Goal: Task Accomplishment & Management: Use online tool/utility

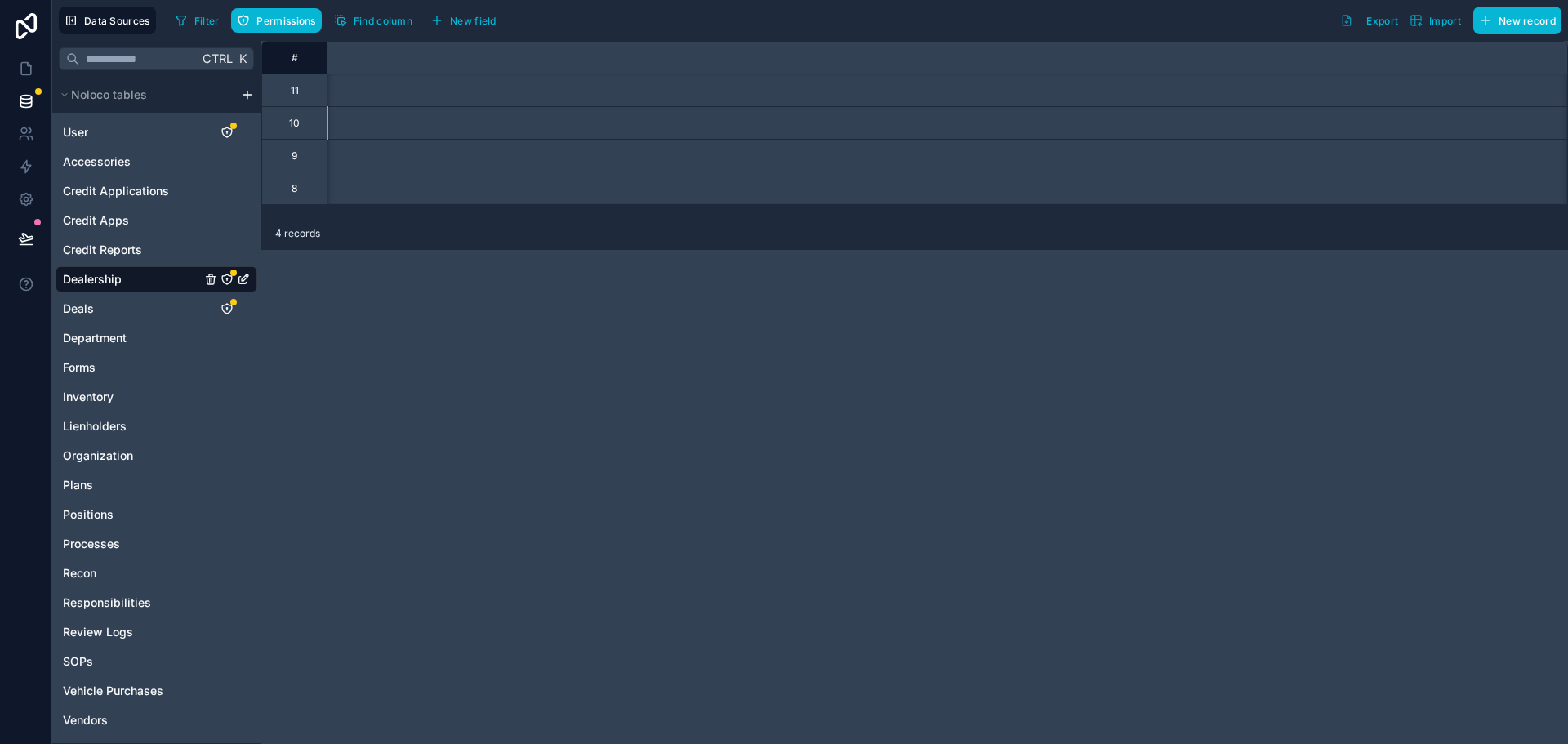
scroll to position [0, 7799]
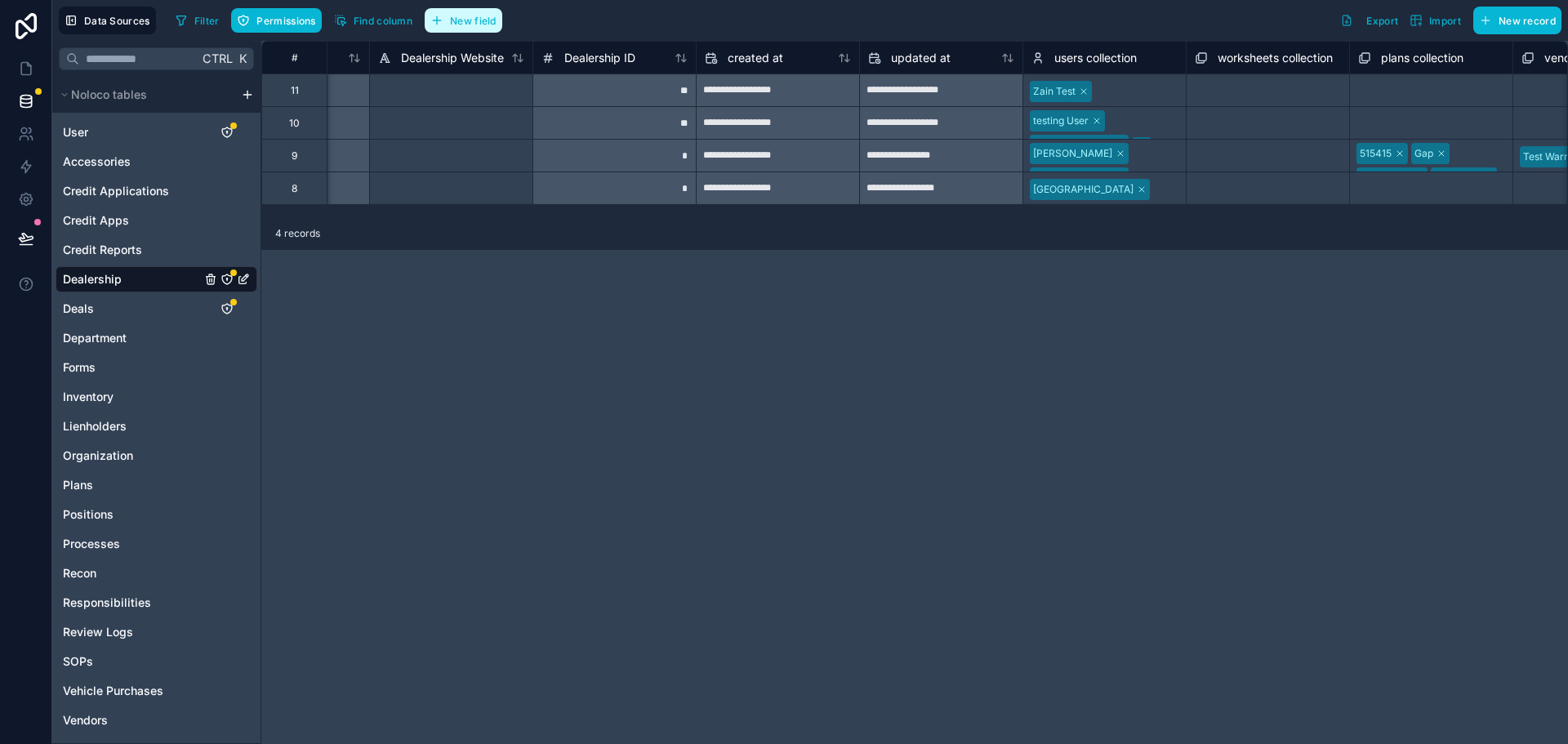
click at [481, 23] on span "New field" at bounding box center [473, 20] width 46 height 12
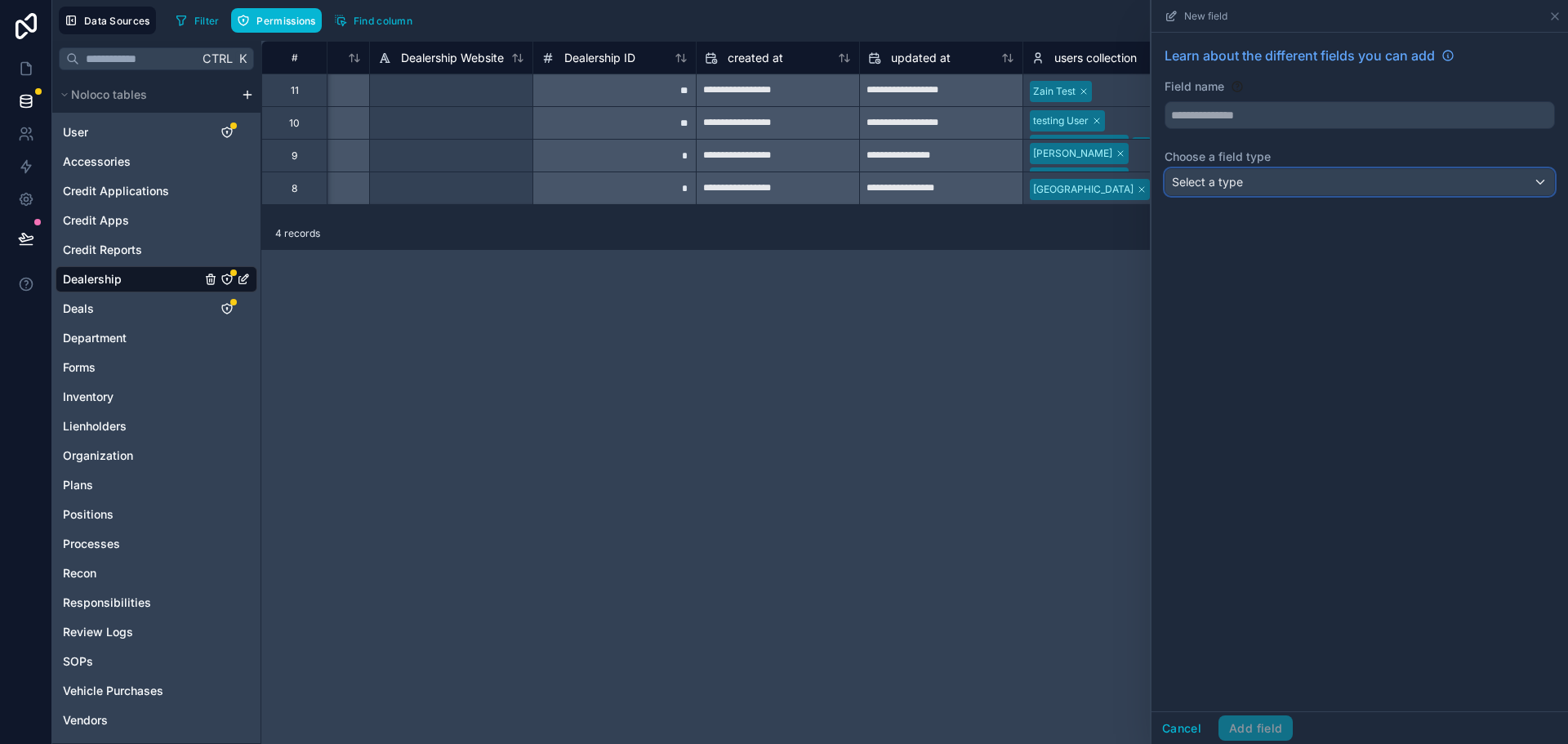
click at [1220, 191] on div "Select a type" at bounding box center [1361, 183] width 389 height 26
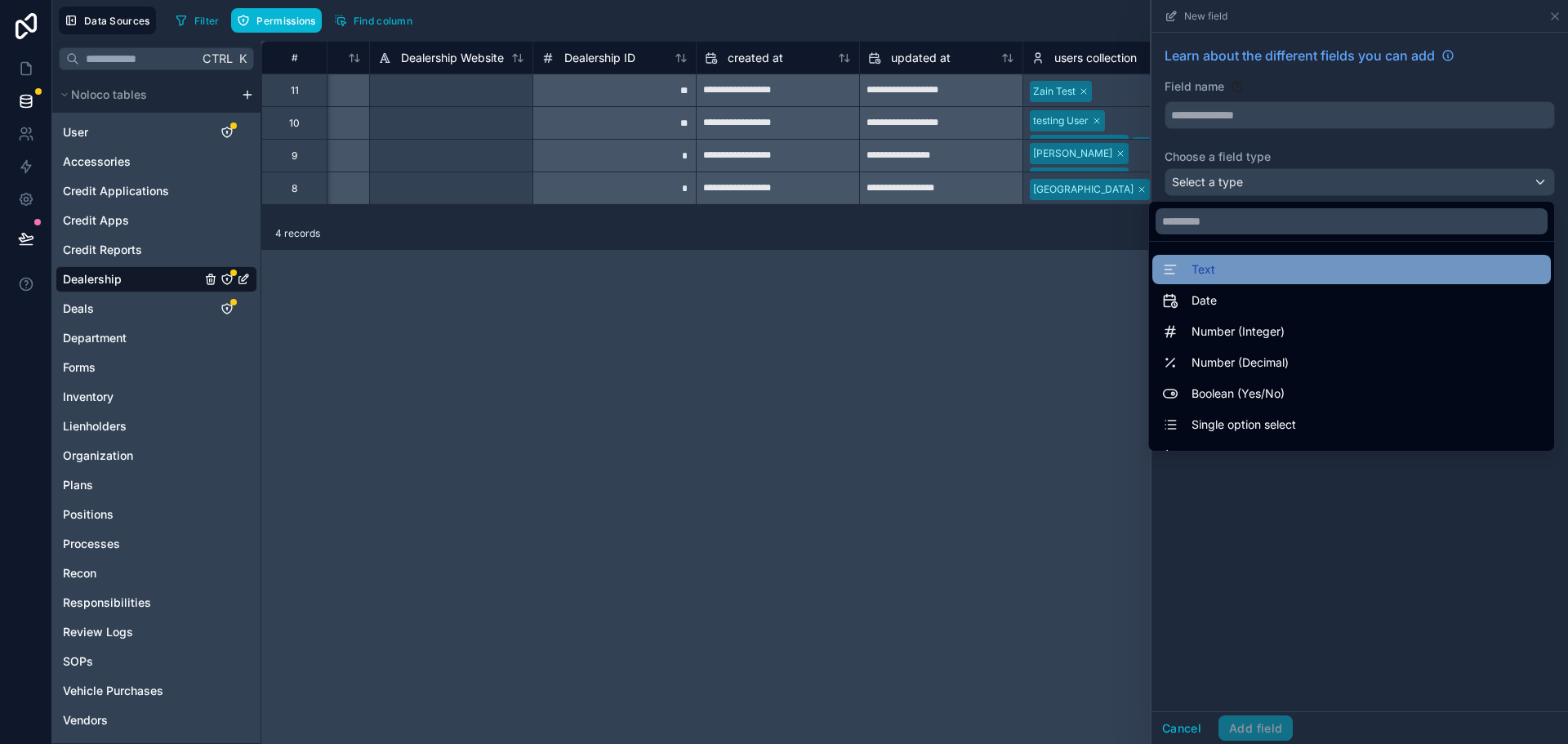
click at [1208, 268] on div "Text" at bounding box center [1351, 269] width 379 height 19
type input "****"
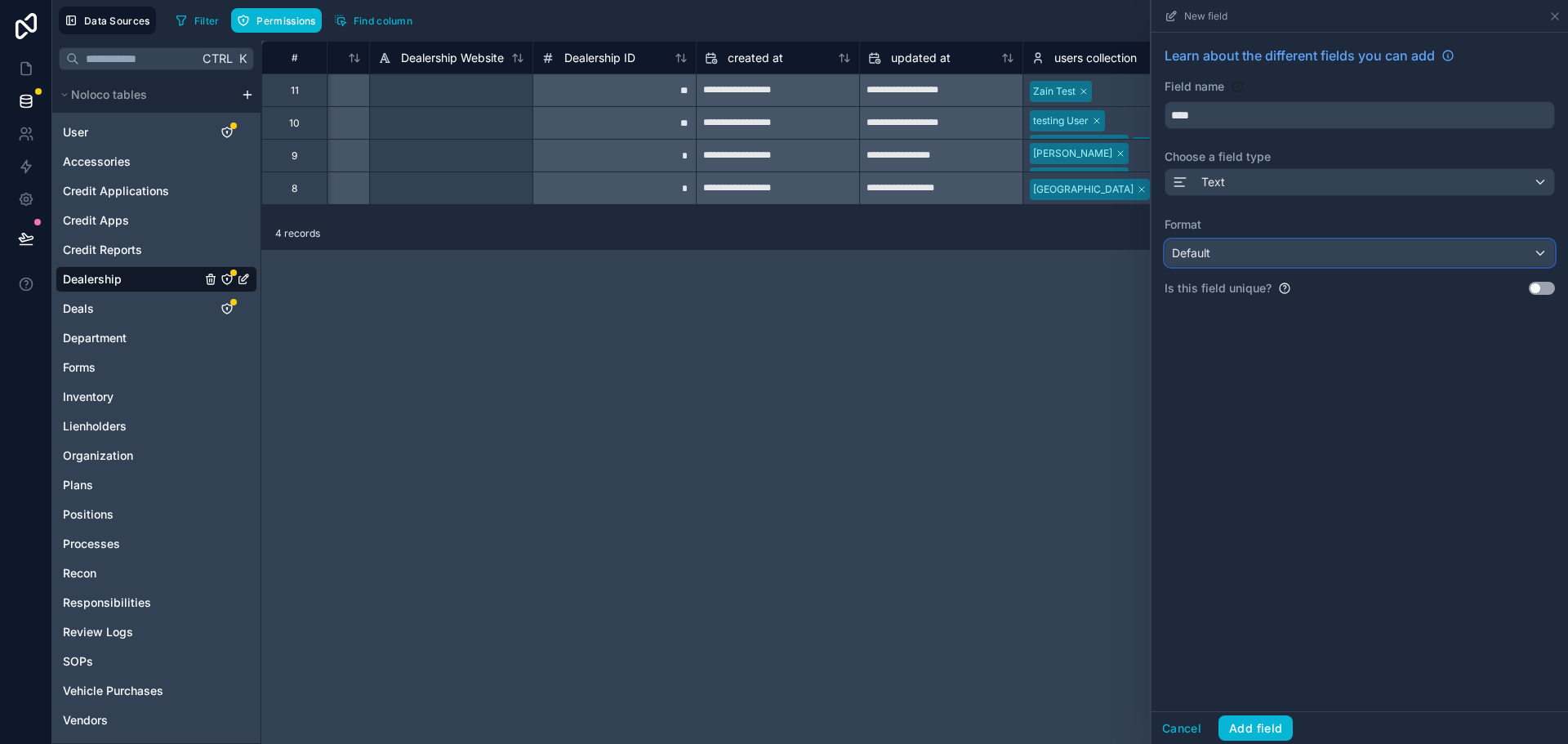
click at [1241, 262] on div "Default" at bounding box center [1361, 253] width 389 height 26
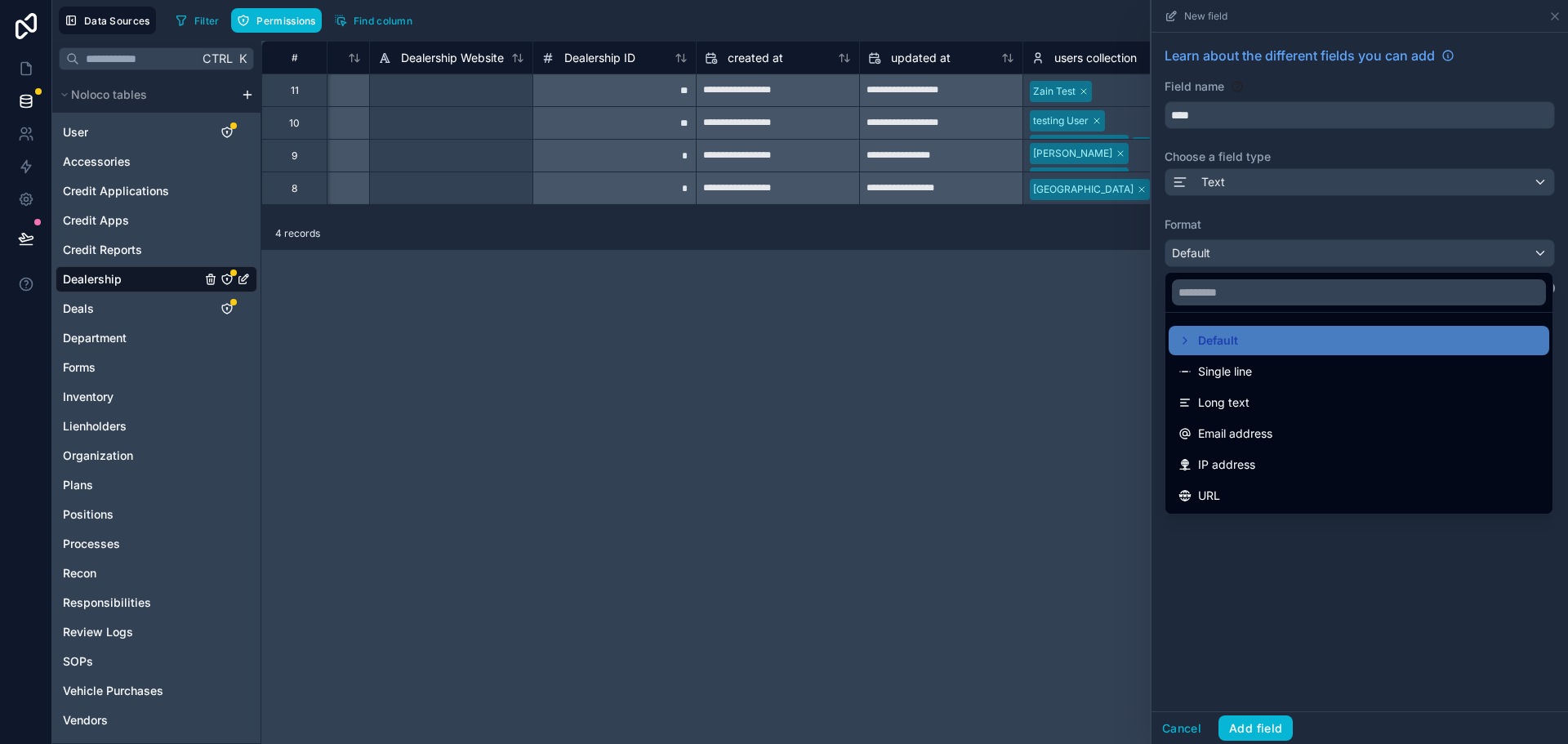
click at [1242, 177] on div at bounding box center [1361, 372] width 417 height 744
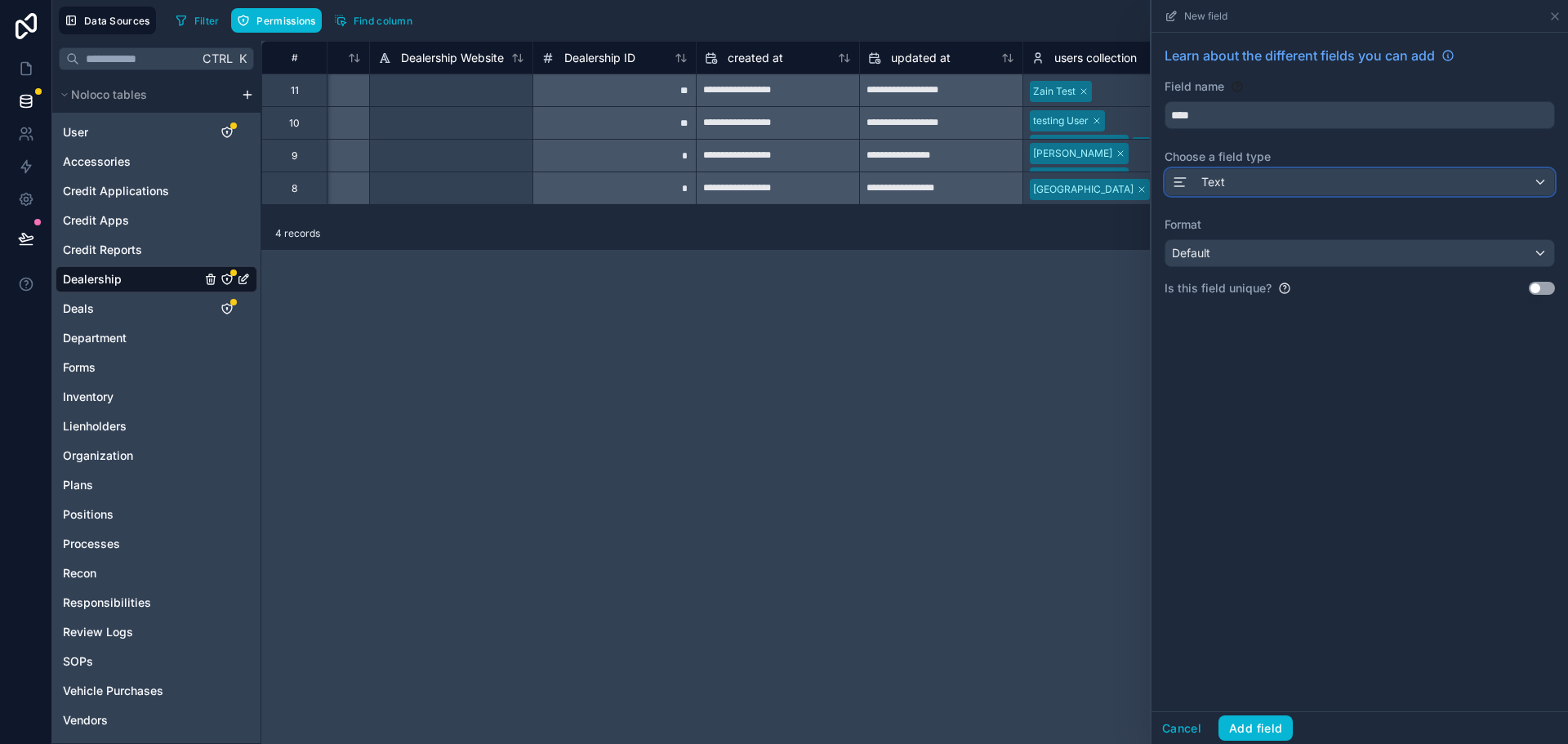
click at [1242, 177] on div "Text" at bounding box center [1361, 183] width 389 height 26
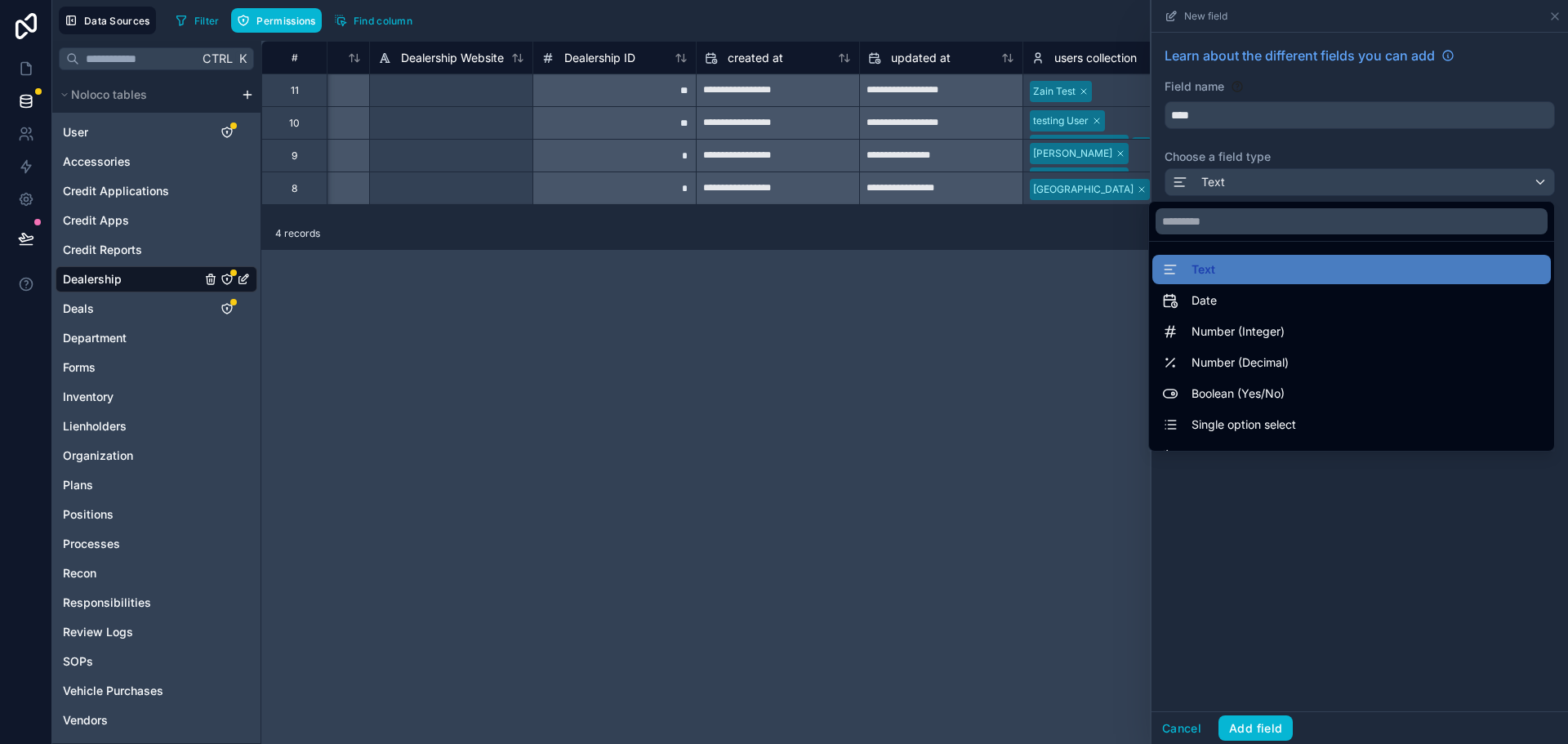
click at [1236, 155] on div at bounding box center [1361, 372] width 417 height 744
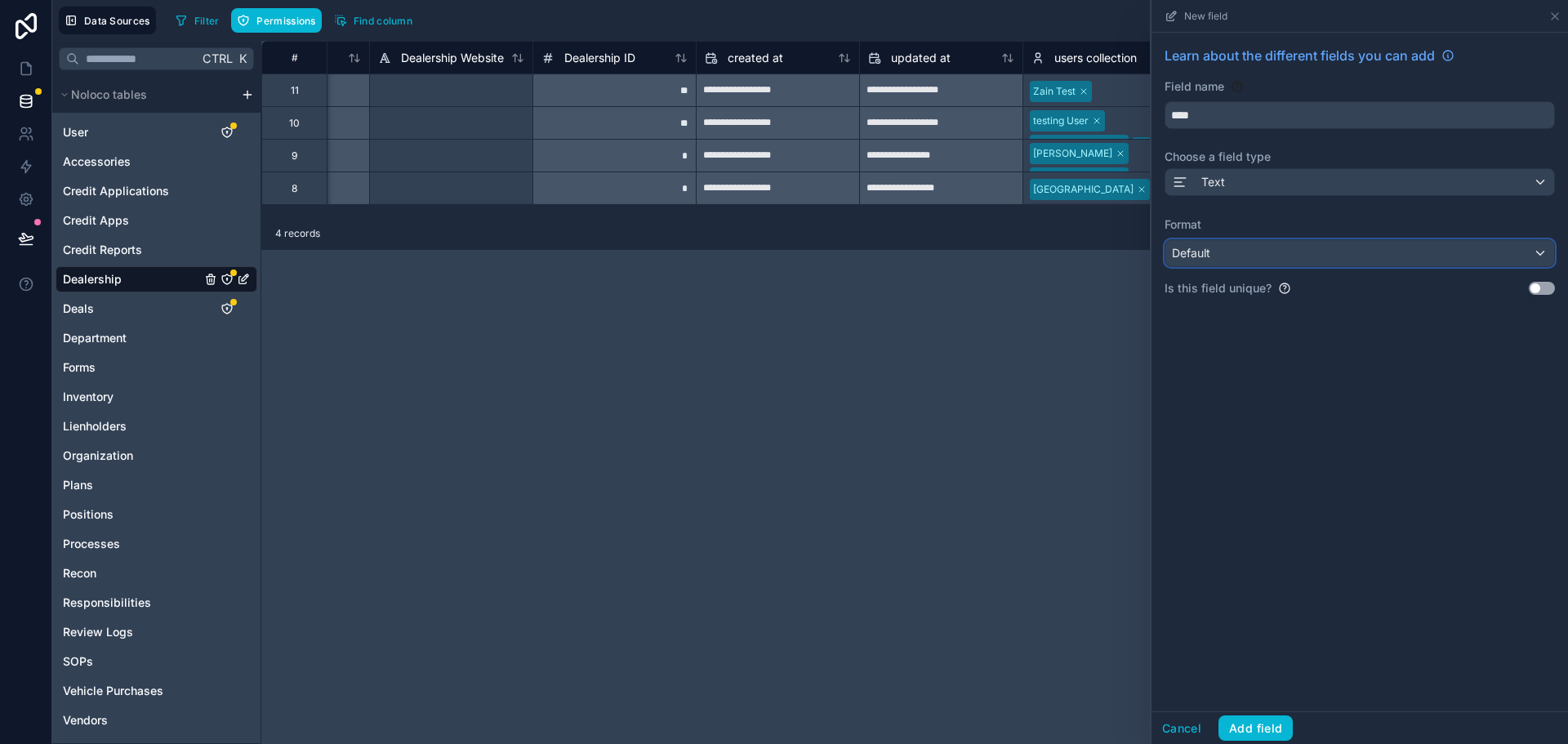
click at [1232, 259] on div "Default" at bounding box center [1361, 253] width 389 height 26
